Goal: Task Accomplishment & Management: Use online tool/utility

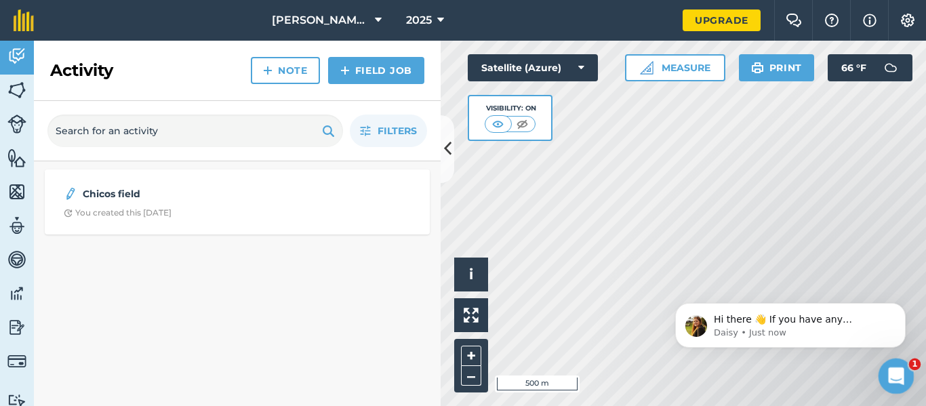
click at [890, 380] on icon "Open Intercom Messenger" at bounding box center [894, 374] width 22 height 22
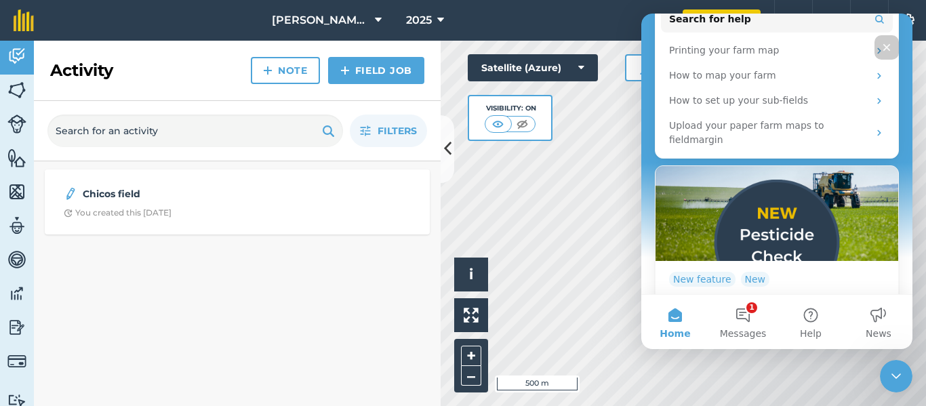
scroll to position [268, 0]
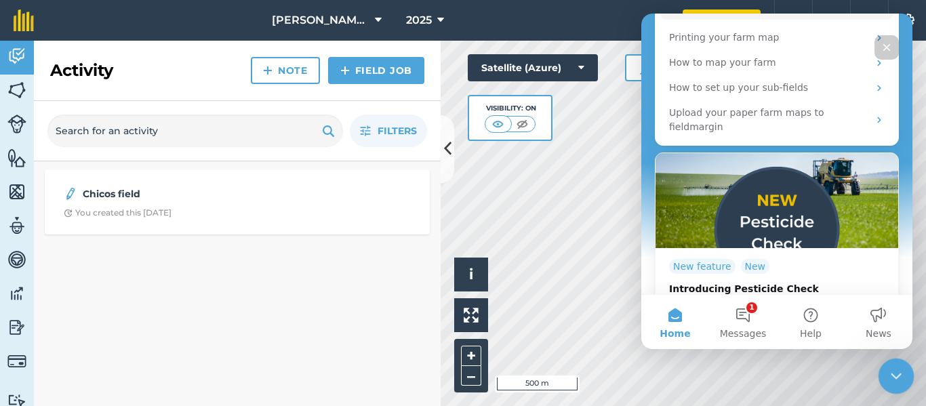
click at [882, 362] on div at bounding box center [897, 377] width 36 height 36
click at [892, 376] on icon "Close Intercom Messenger" at bounding box center [894, 374] width 16 height 16
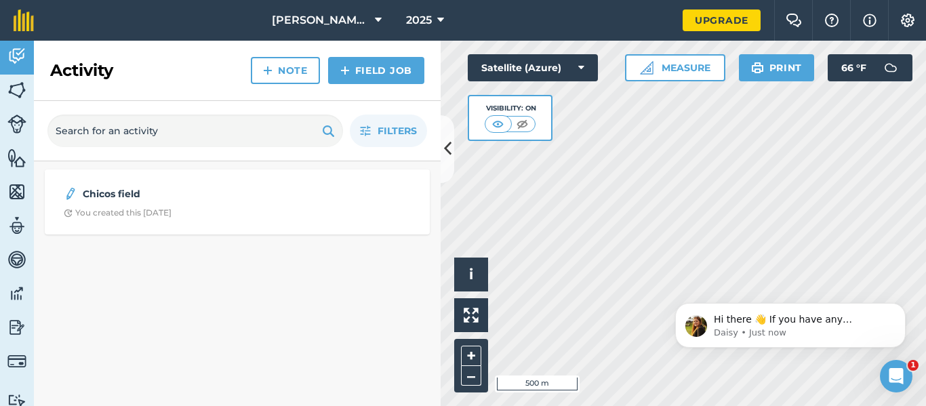
scroll to position [0, 0]
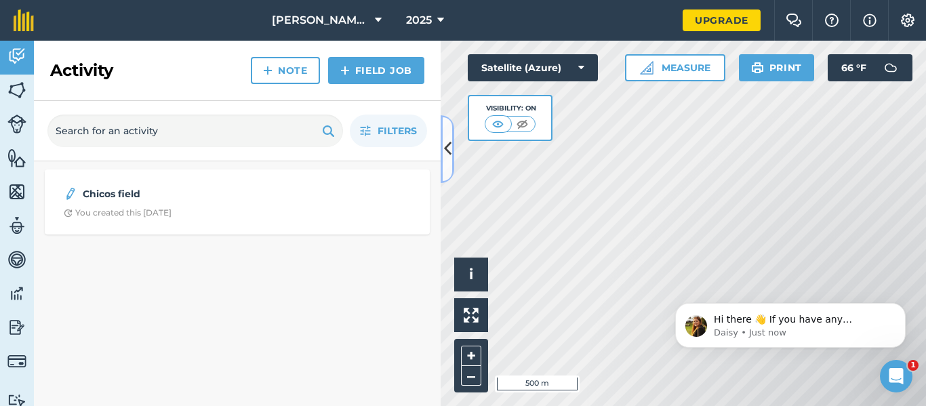
click at [444, 152] on icon at bounding box center [447, 149] width 7 height 24
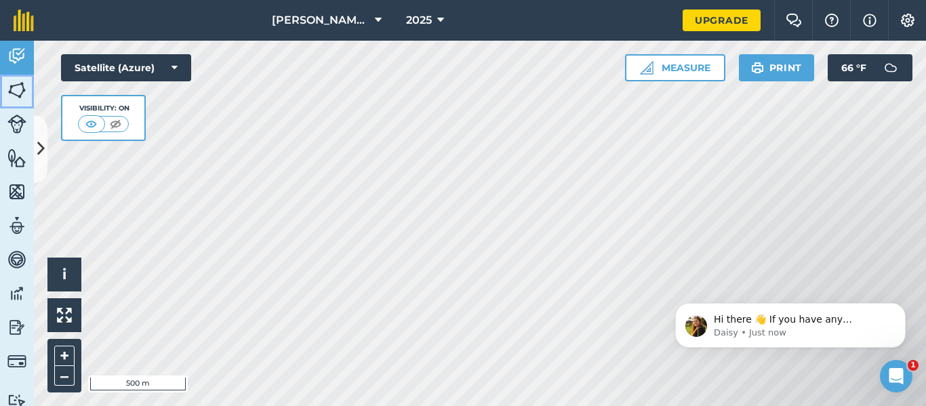
click at [10, 84] on img at bounding box center [16, 90] width 19 height 20
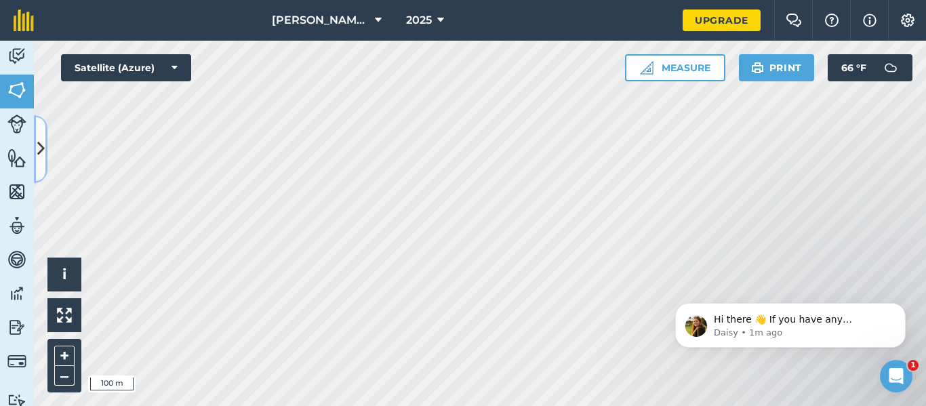
click at [41, 138] on icon at bounding box center [40, 149] width 7 height 24
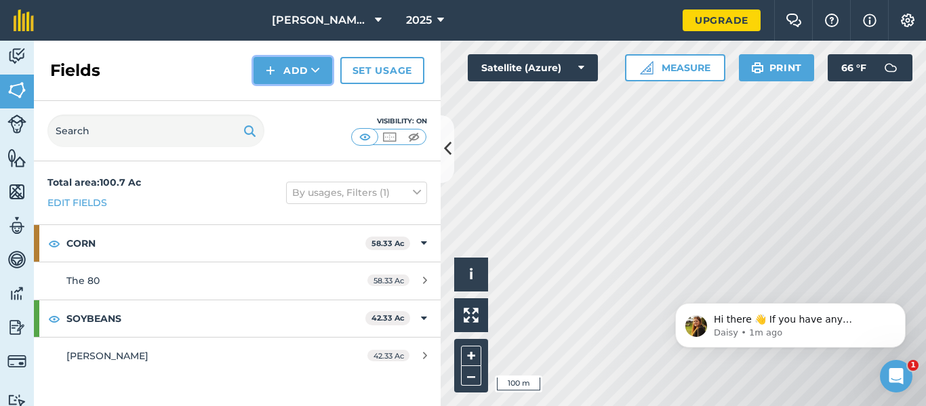
click at [305, 76] on button "Add" at bounding box center [293, 70] width 79 height 27
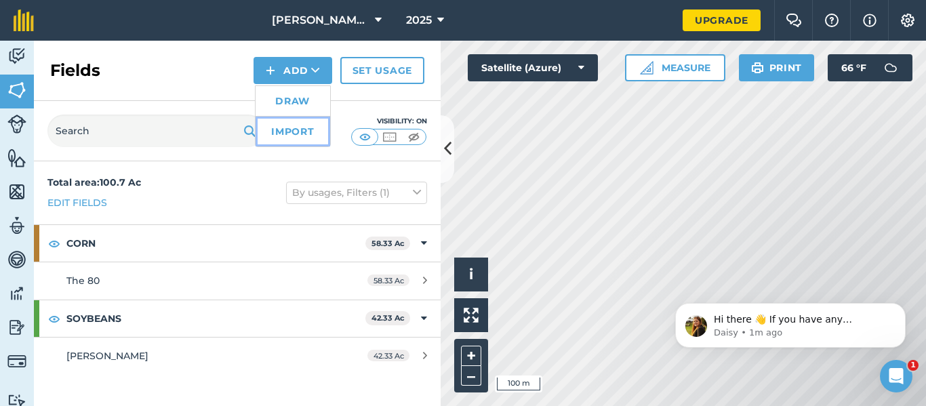
click at [297, 127] on link "Import" at bounding box center [293, 132] width 75 height 30
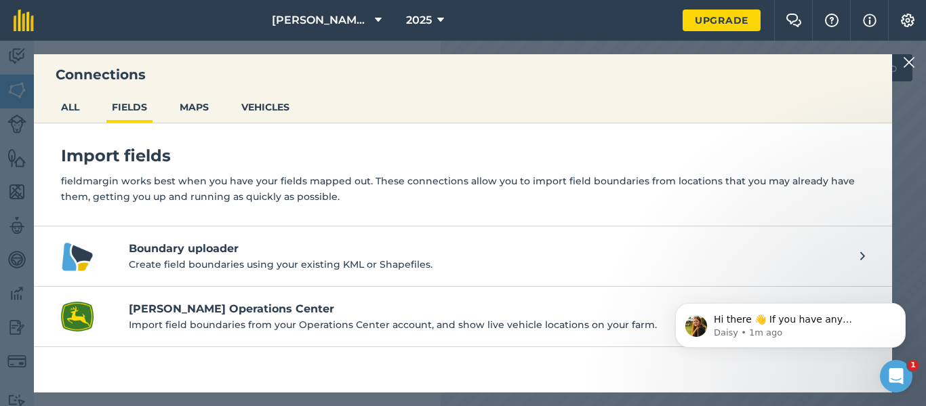
click at [908, 66] on img at bounding box center [909, 62] width 12 height 16
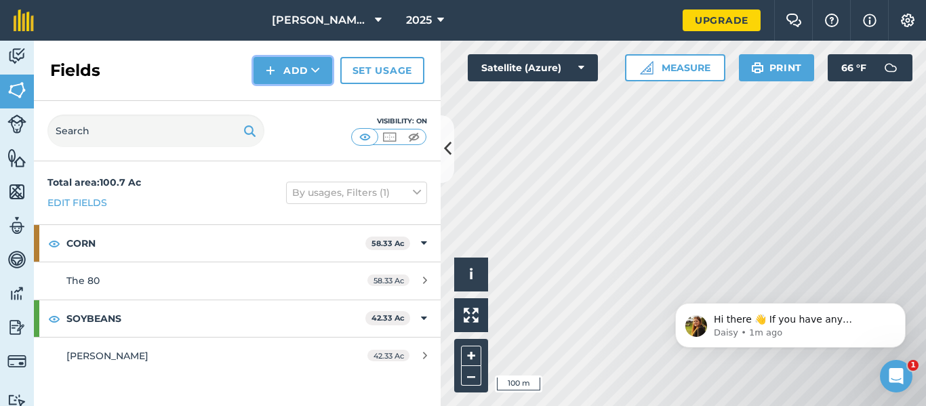
click at [266, 71] on img at bounding box center [270, 70] width 9 height 16
click at [288, 102] on link "Draw" at bounding box center [293, 101] width 75 height 30
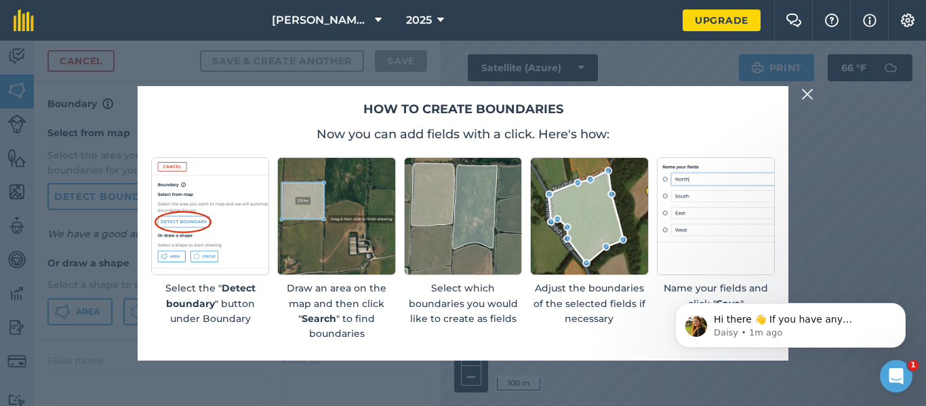
click at [807, 98] on img at bounding box center [807, 94] width 12 height 16
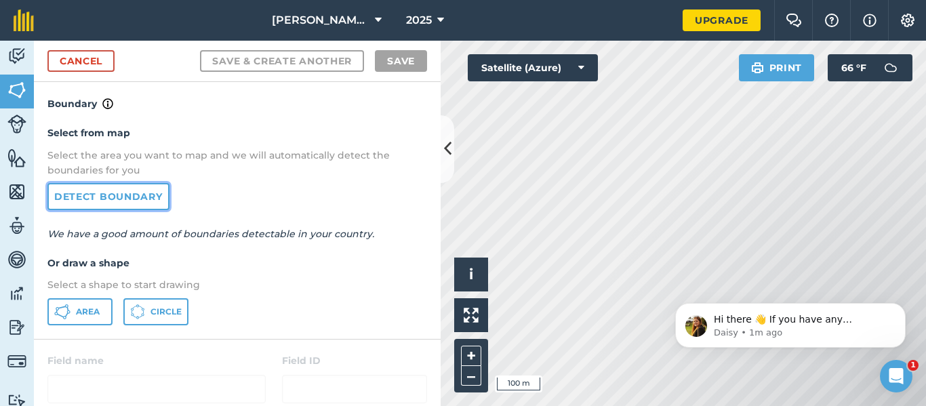
click at [152, 205] on link "Detect boundary" at bounding box center [108, 196] width 122 height 27
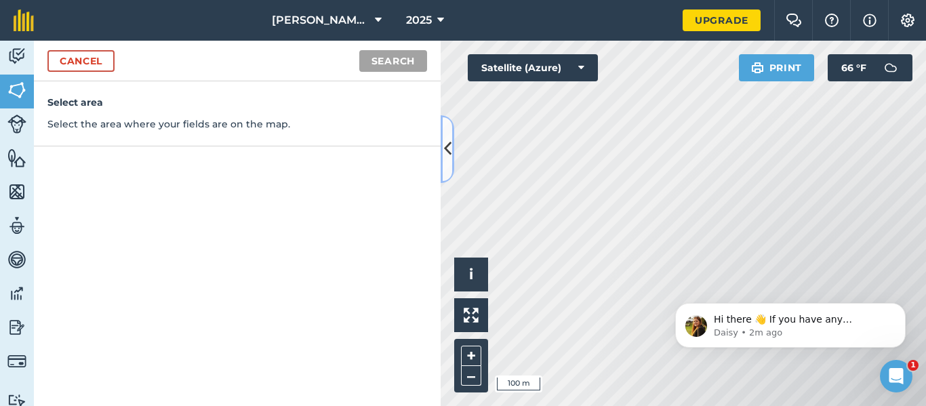
click at [447, 165] on button at bounding box center [448, 149] width 14 height 68
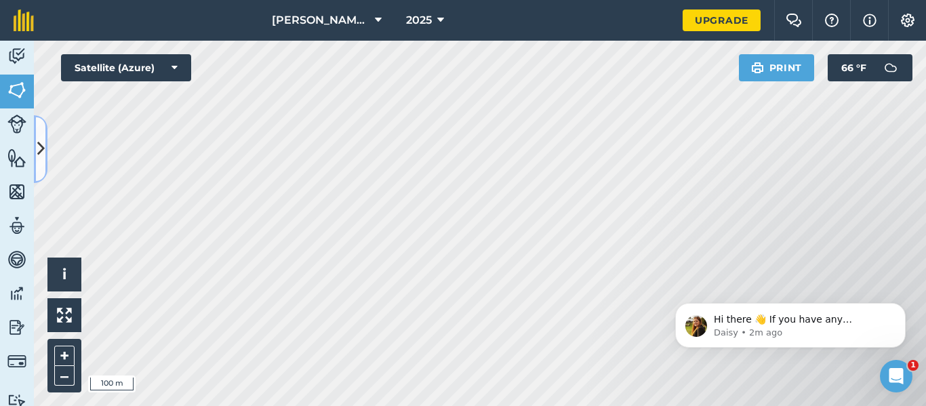
click at [42, 142] on icon at bounding box center [40, 149] width 7 height 24
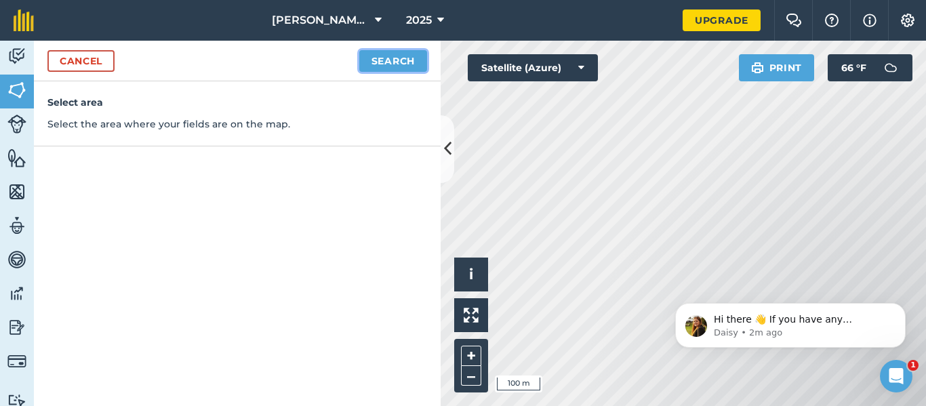
click at [405, 64] on button "Search" at bounding box center [393, 61] width 68 height 22
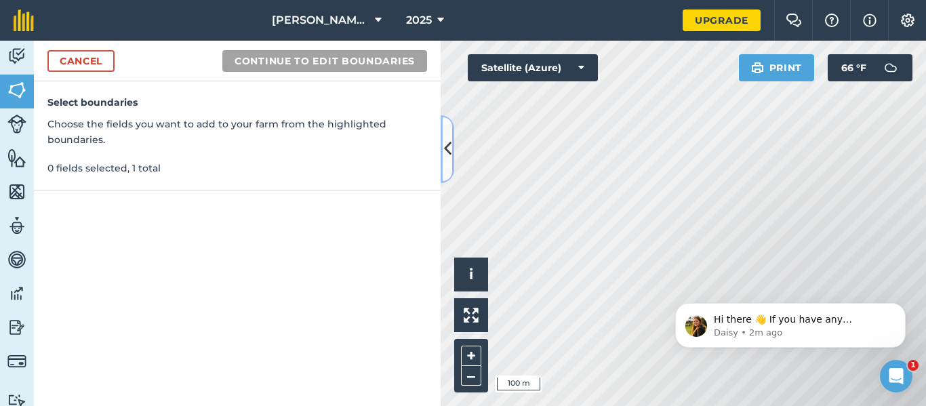
click at [444, 167] on button at bounding box center [448, 149] width 14 height 68
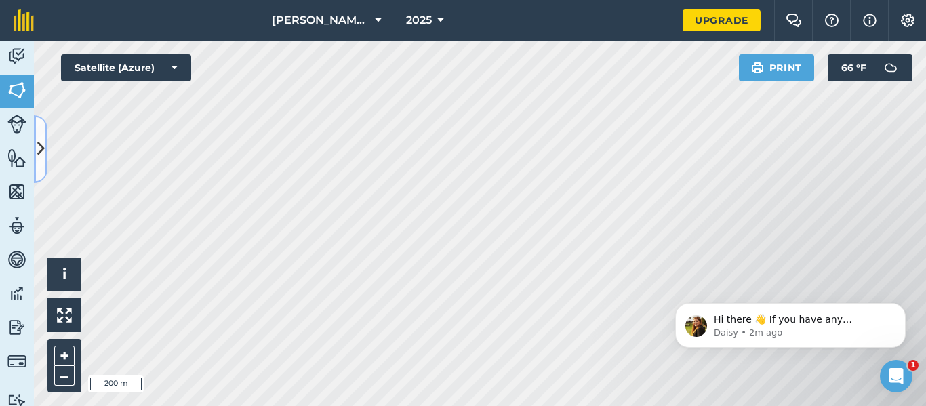
click at [39, 152] on icon at bounding box center [40, 149] width 7 height 24
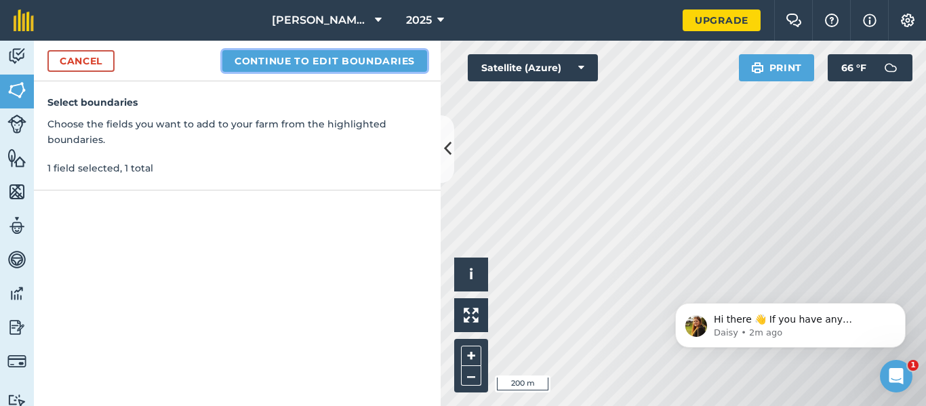
click at [367, 58] on button "Continue to edit boundaries" at bounding box center [324, 61] width 205 height 22
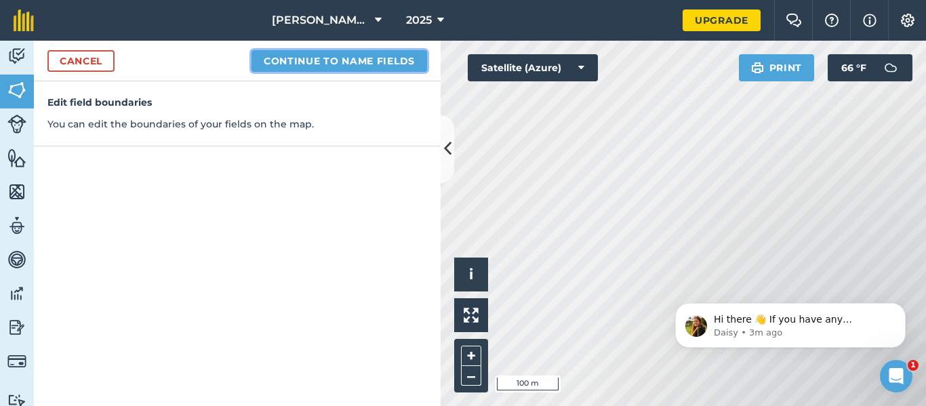
click at [334, 64] on button "Continue to name fields" at bounding box center [340, 61] width 176 height 22
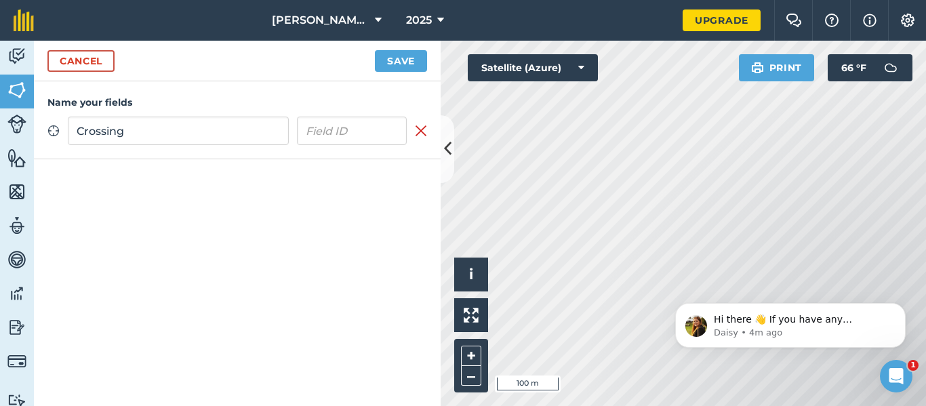
type input "Crossing"
click at [418, 59] on button "Save" at bounding box center [401, 61] width 52 height 22
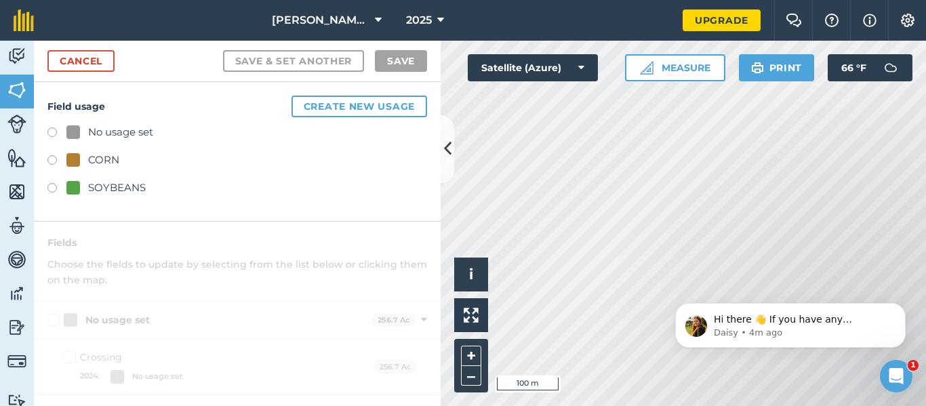
click at [77, 132] on div at bounding box center [73, 132] width 14 height 14
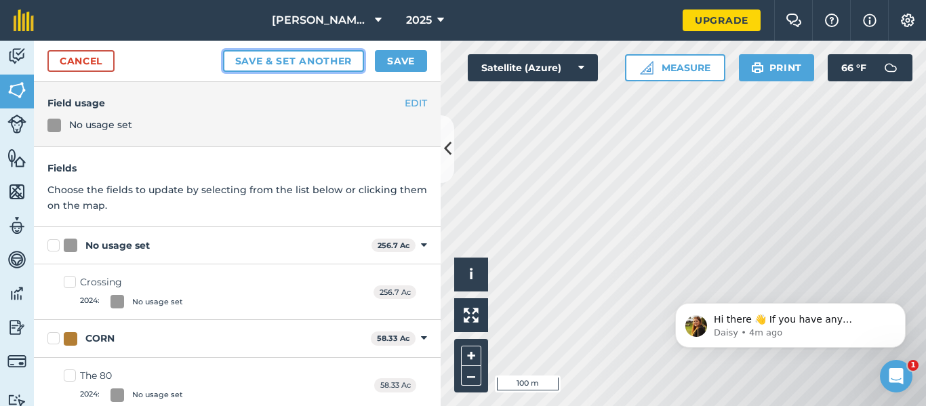
click at [331, 63] on button "Save & set another" at bounding box center [294, 61] width 142 height 22
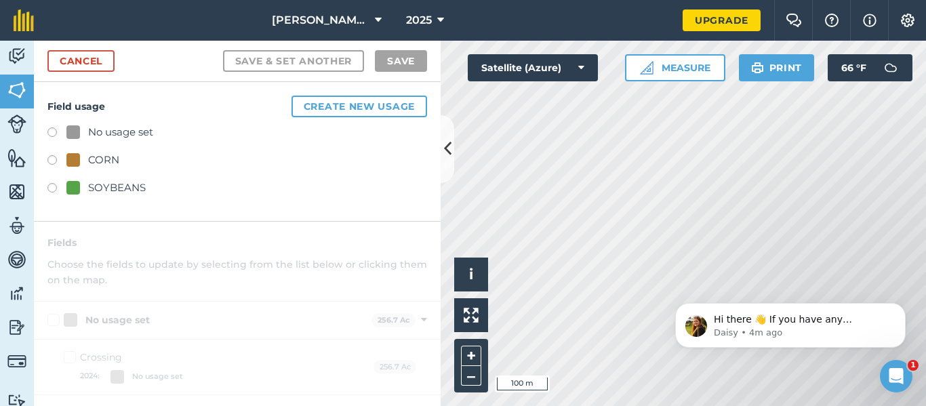
click at [181, 133] on div "No usage set" at bounding box center [237, 134] width 380 height 20
click at [100, 127] on div "No usage set" at bounding box center [120, 132] width 65 height 16
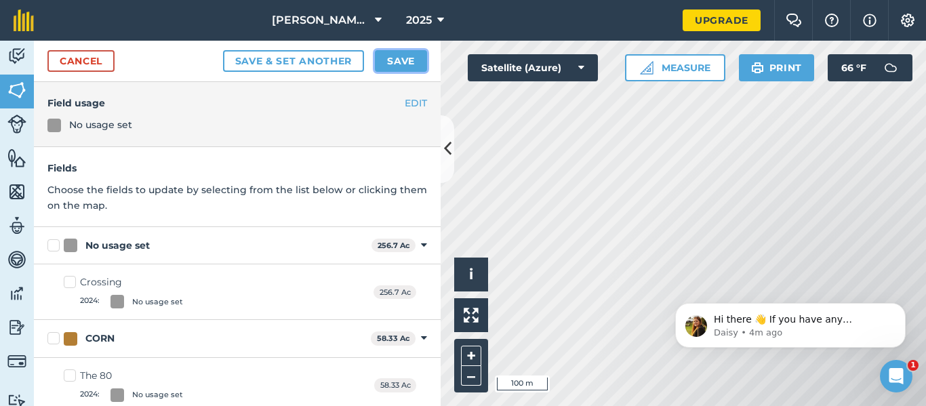
click at [400, 66] on button "Save" at bounding box center [401, 61] width 52 height 22
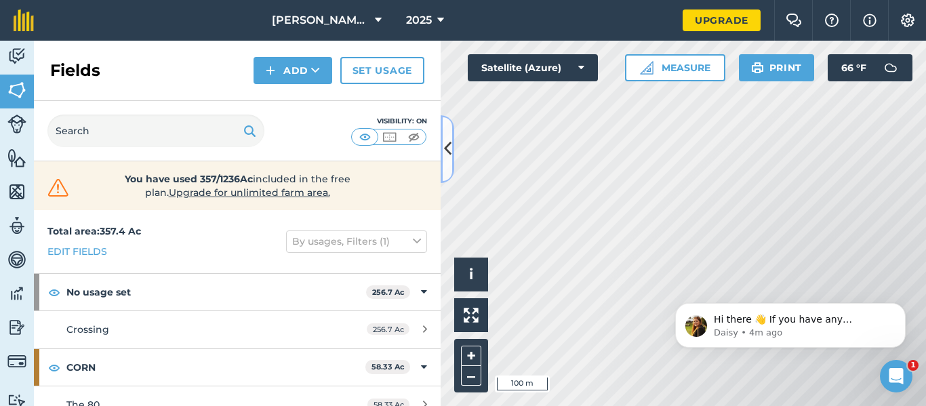
click at [449, 150] on icon at bounding box center [447, 149] width 7 height 24
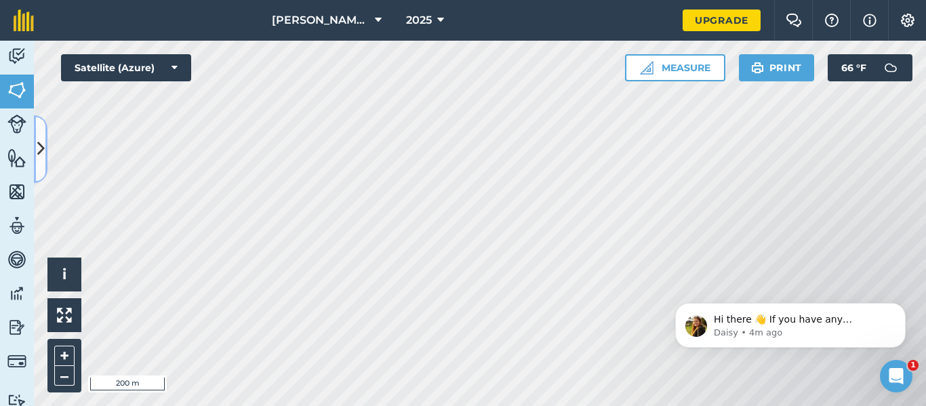
click at [46, 134] on button at bounding box center [41, 149] width 14 height 68
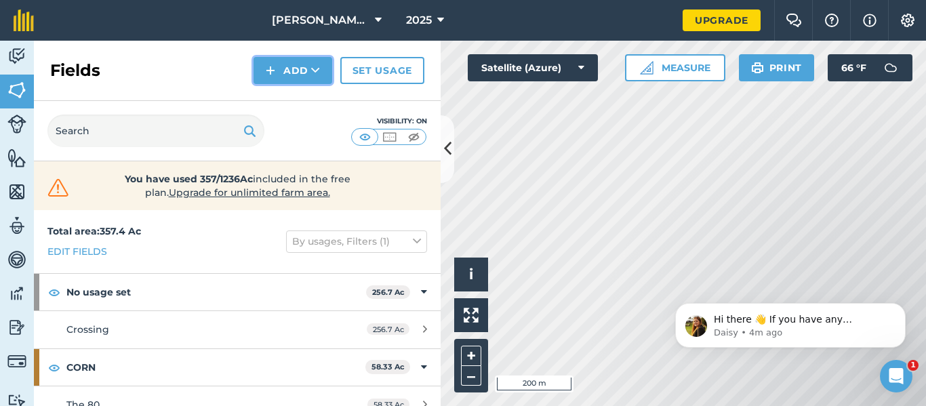
click at [297, 73] on button "Add" at bounding box center [293, 70] width 79 height 27
click at [289, 100] on link "Draw" at bounding box center [293, 101] width 75 height 30
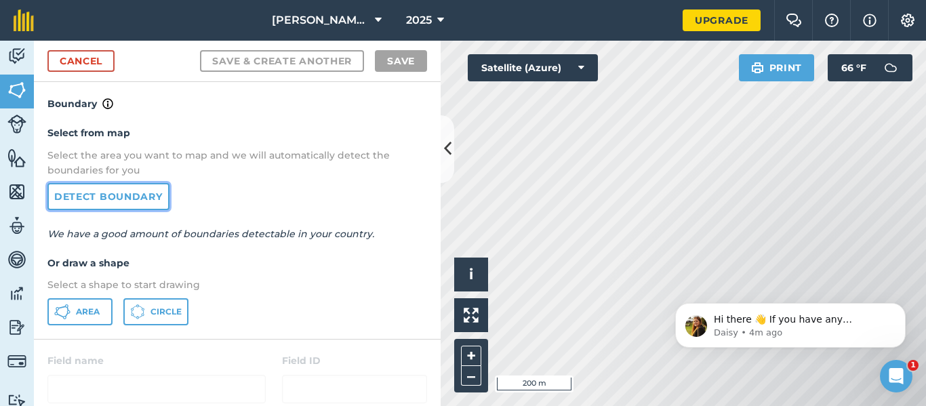
click at [143, 193] on link "Detect boundary" at bounding box center [108, 196] width 122 height 27
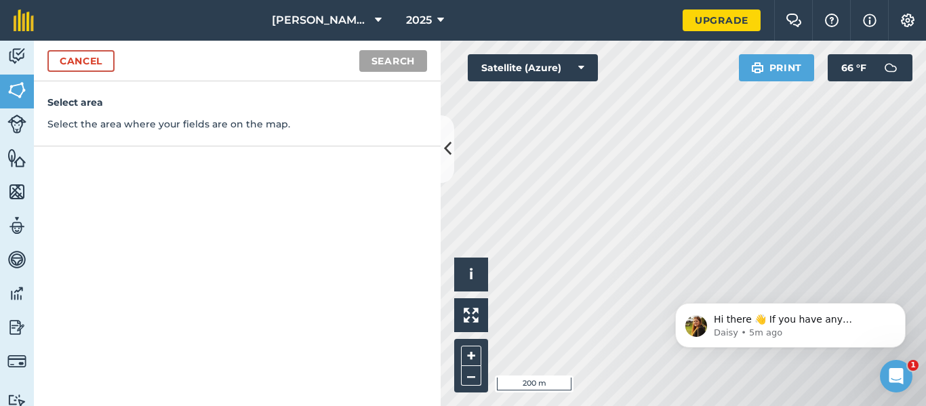
click at [756, 281] on body "Hi there 👋 If you have any questions about our pricing or which plan is right f…" at bounding box center [790, 322] width 260 height 84
click at [755, 275] on html "Hi there 👋 If you have any questions about our pricing or which plan is right f…" at bounding box center [790, 322] width 271 height 95
click at [394, 57] on button "Search" at bounding box center [393, 61] width 68 height 22
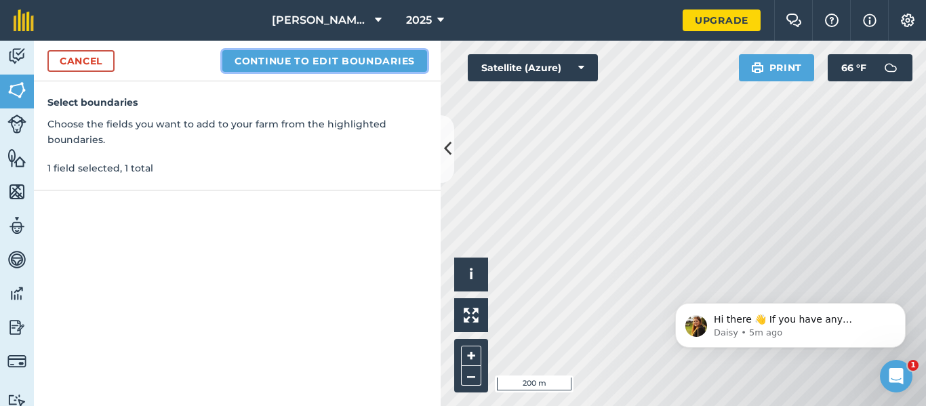
click at [403, 64] on button "Continue to edit boundaries" at bounding box center [324, 61] width 205 height 22
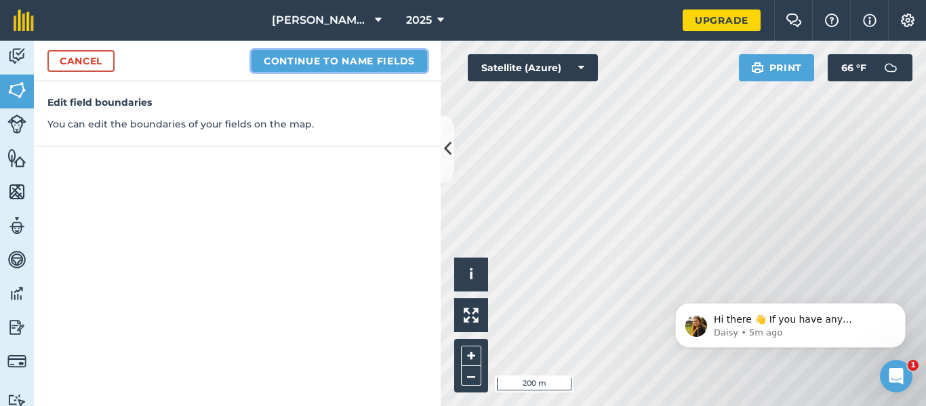
click at [361, 60] on button "Continue to name fields" at bounding box center [340, 61] width 176 height 22
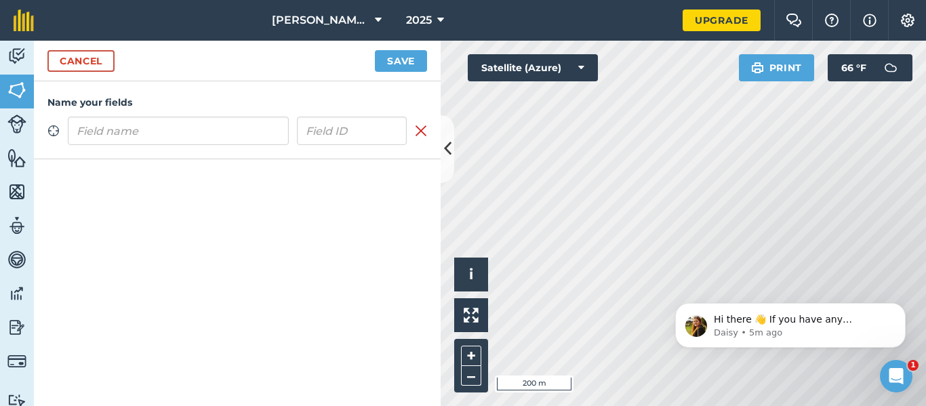
type input "B"
type input "Pond"
click at [388, 64] on button "Save" at bounding box center [401, 61] width 52 height 22
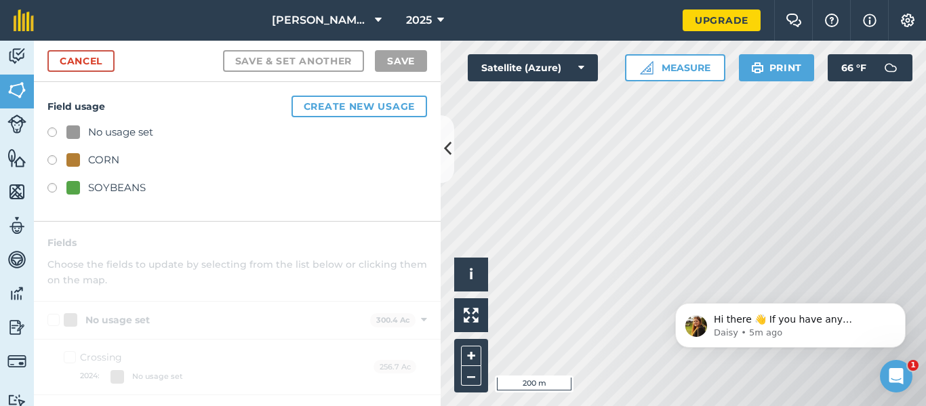
click at [83, 131] on div "No usage set" at bounding box center [109, 132] width 87 height 16
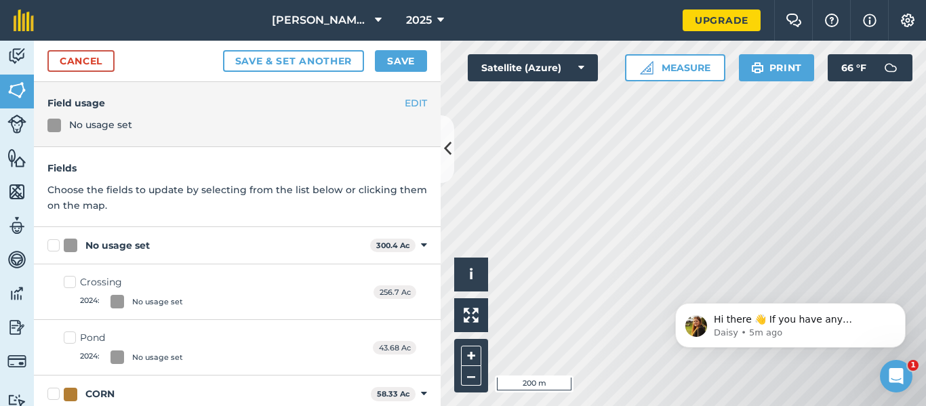
click at [401, 49] on div "Cancel Save & set another Save" at bounding box center [237, 61] width 407 height 41
click at [404, 63] on button "Save" at bounding box center [401, 61] width 52 height 22
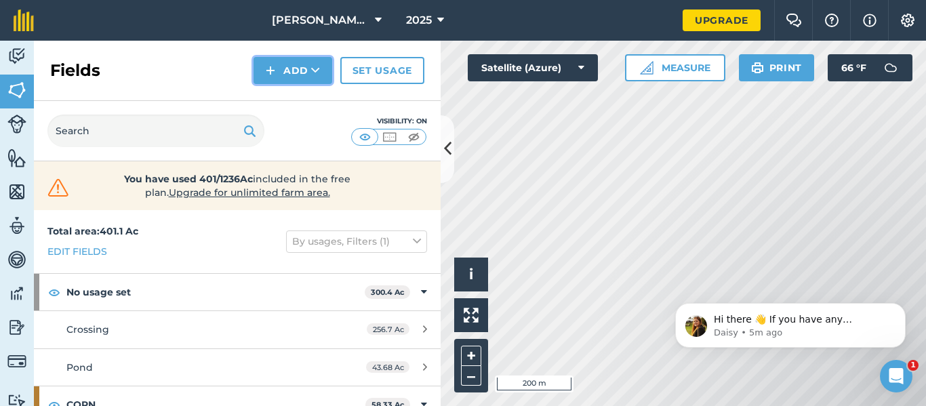
click at [298, 73] on button "Add" at bounding box center [293, 70] width 79 height 27
click at [309, 98] on link "Draw" at bounding box center [293, 101] width 75 height 30
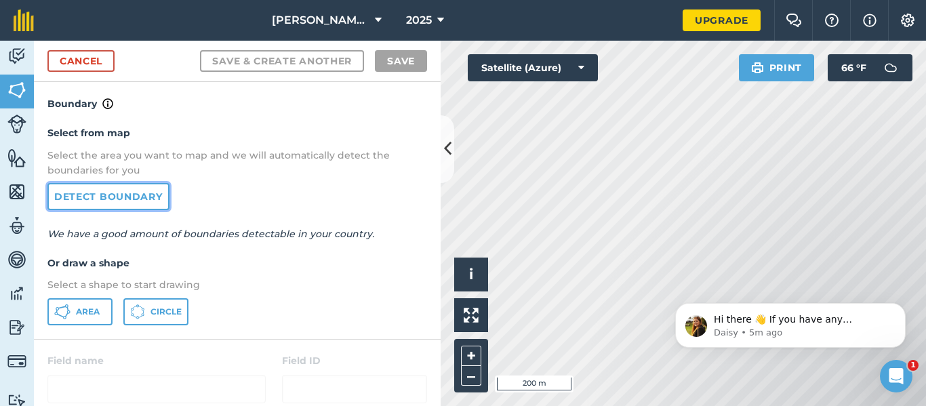
click at [110, 199] on link "Detect boundary" at bounding box center [108, 196] width 122 height 27
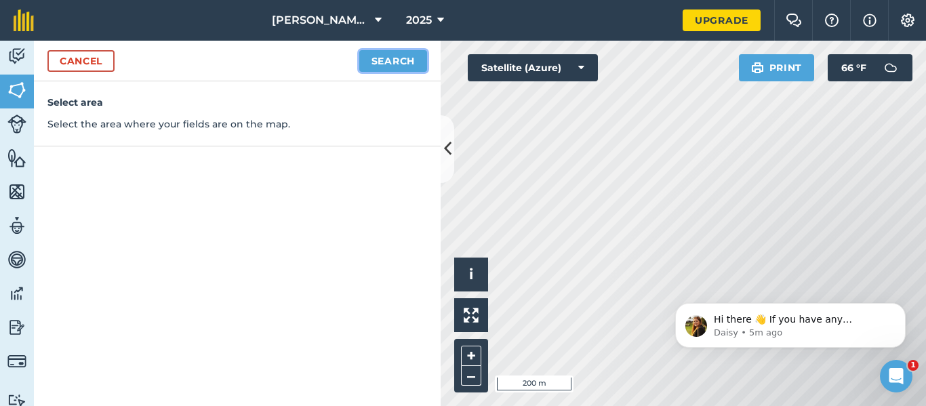
click at [403, 66] on button "Search" at bounding box center [393, 61] width 68 height 22
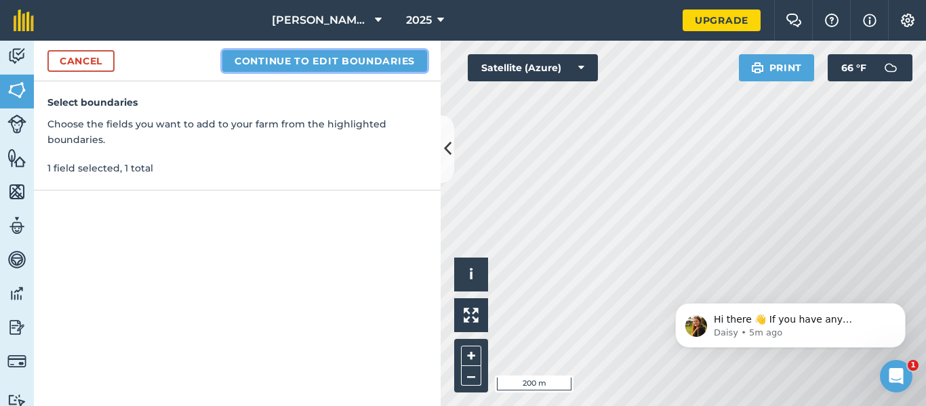
click at [370, 67] on button "Continue to edit boundaries" at bounding box center [324, 61] width 205 height 22
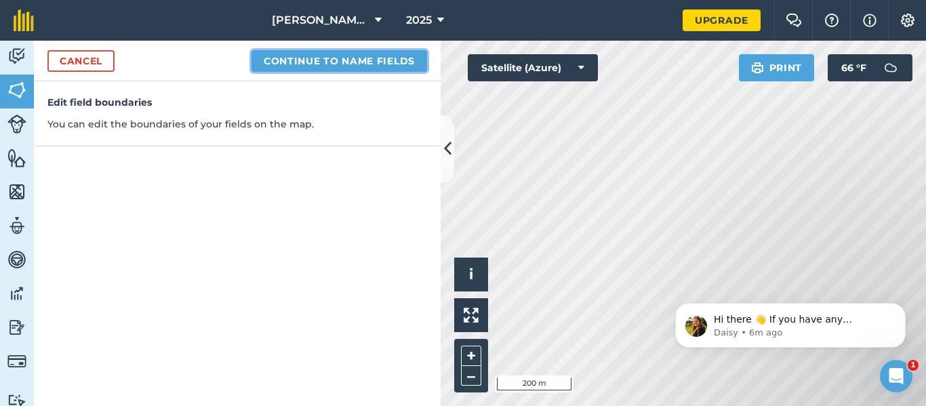
click at [353, 57] on button "Continue to name fields" at bounding box center [340, 61] width 176 height 22
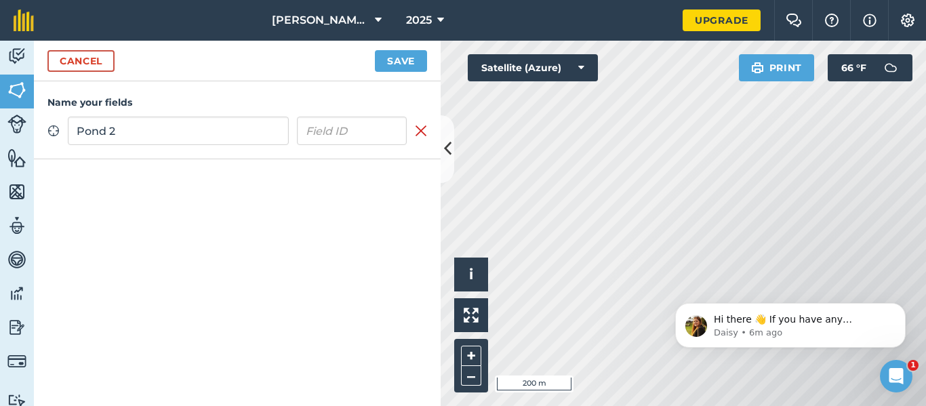
type input "Pond 2"
click at [402, 66] on button "Save" at bounding box center [401, 61] width 52 height 22
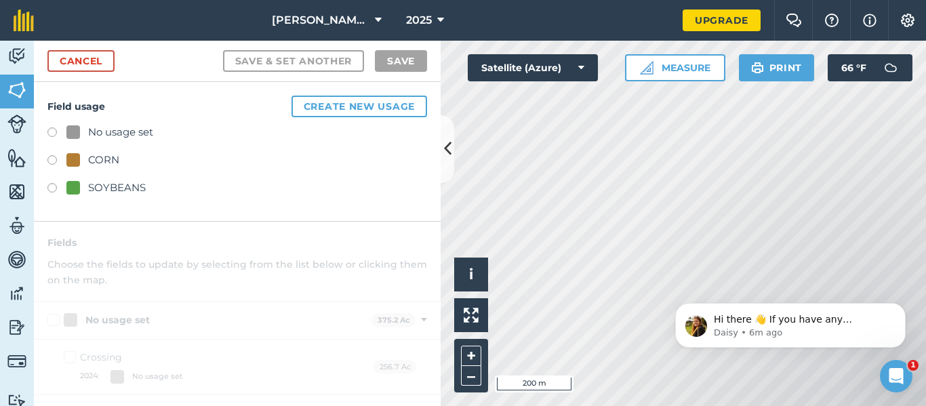
click at [105, 133] on div "No usage set" at bounding box center [120, 132] width 65 height 16
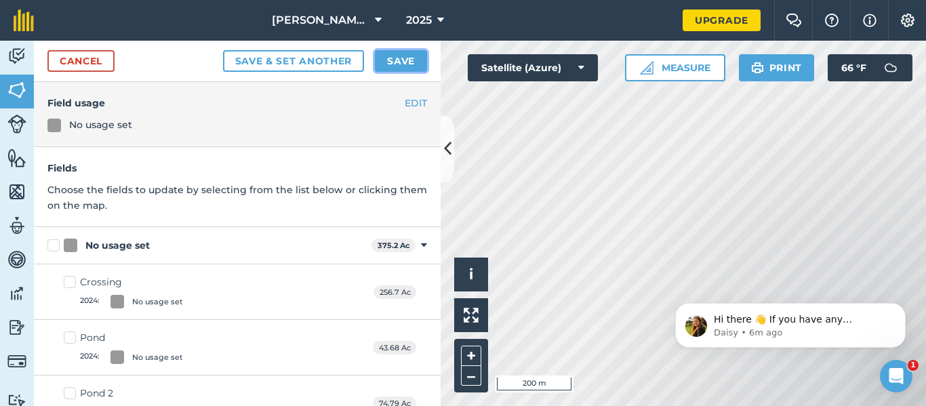
click at [421, 58] on button "Save" at bounding box center [401, 61] width 52 height 22
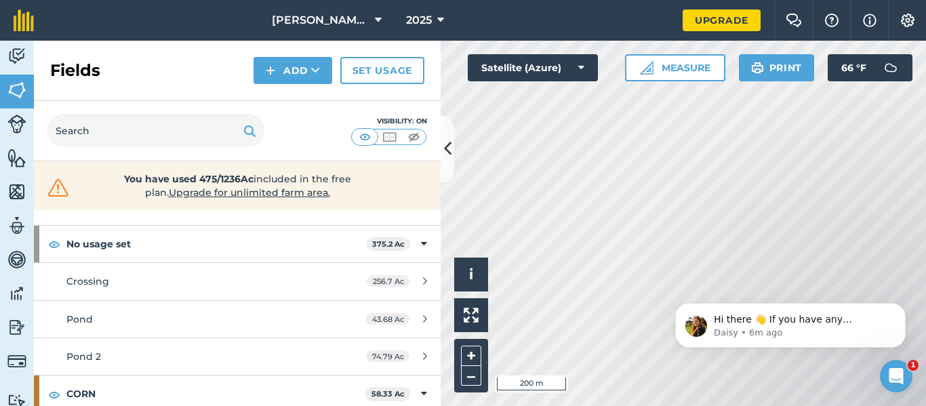
scroll to position [47, 0]
